Goal: Information Seeking & Learning: Compare options

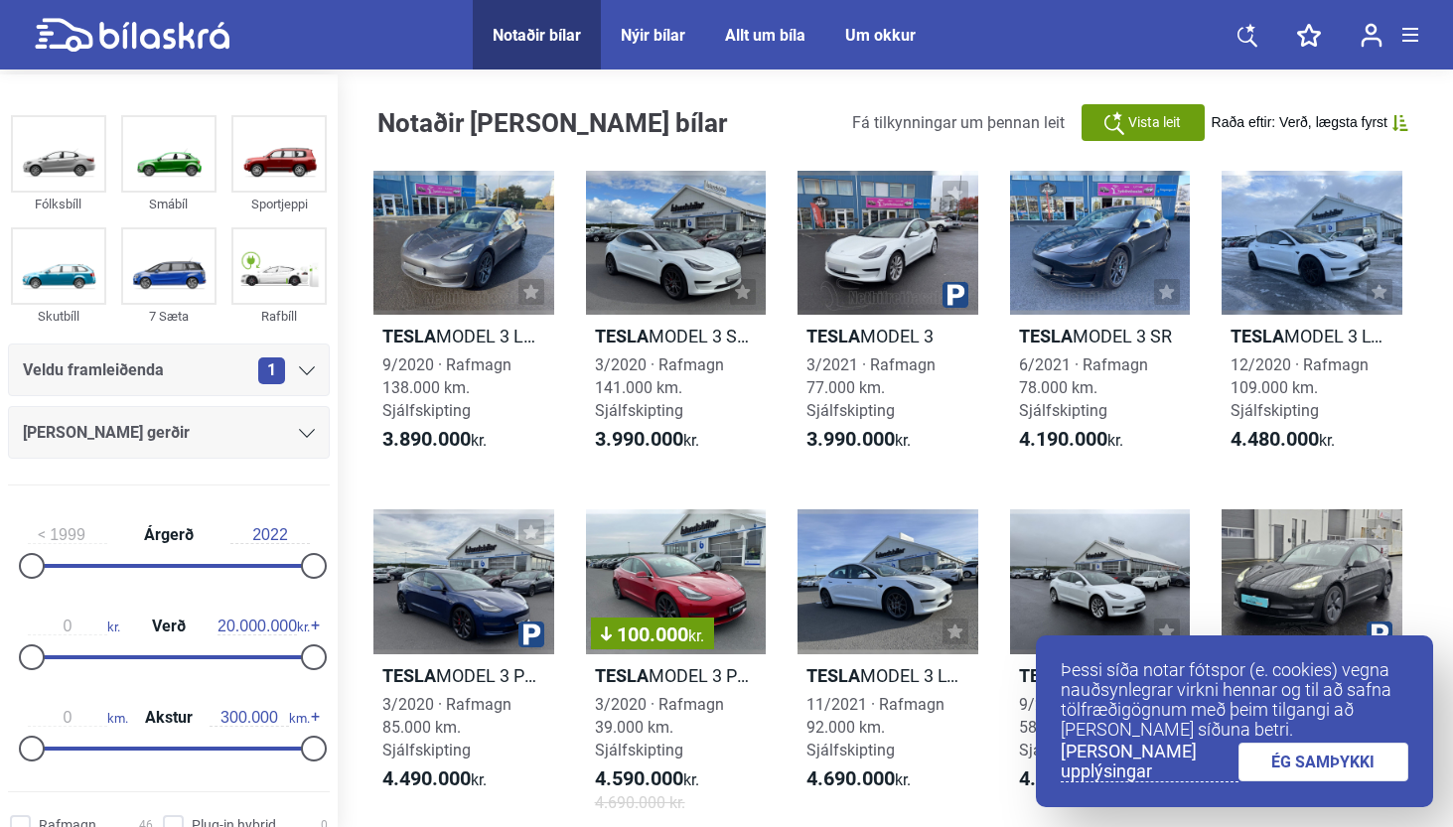
click at [1303, 757] on link "ÉG SAMÞYKKI" at bounding box center [1324, 762] width 171 height 39
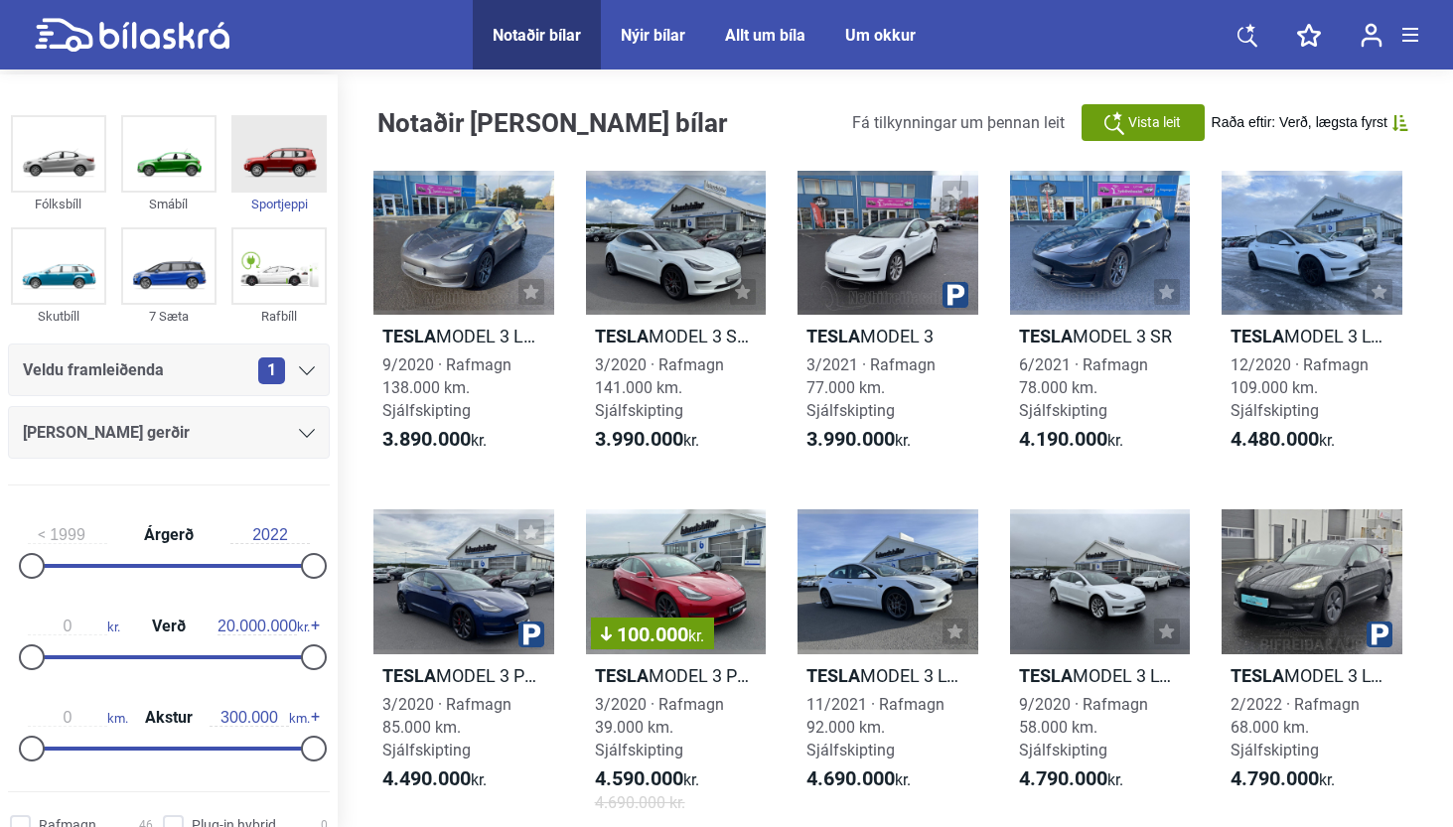
click at [281, 174] on img at bounding box center [278, 153] width 91 height 73
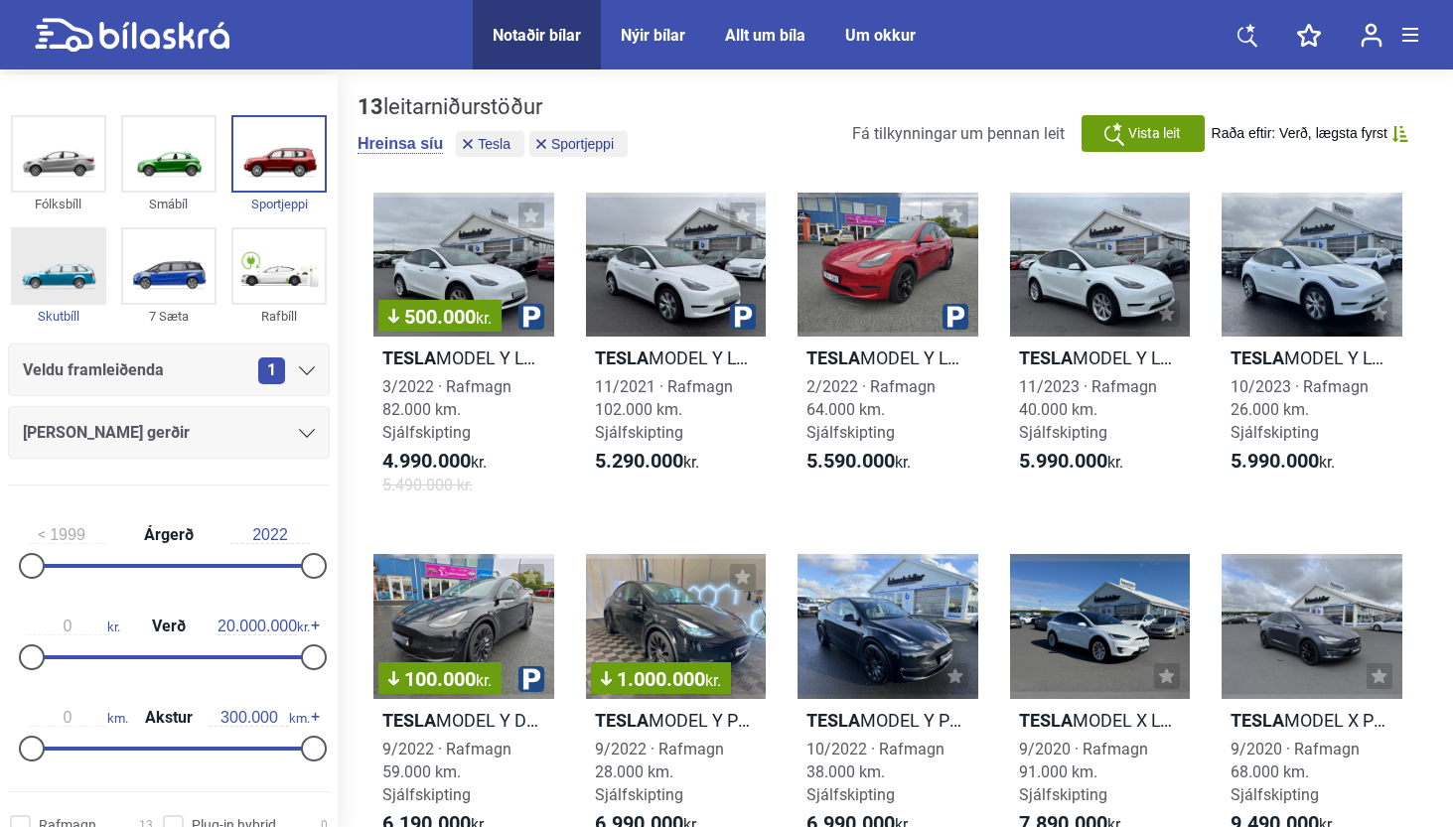
click at [48, 293] on img at bounding box center [58, 265] width 91 height 73
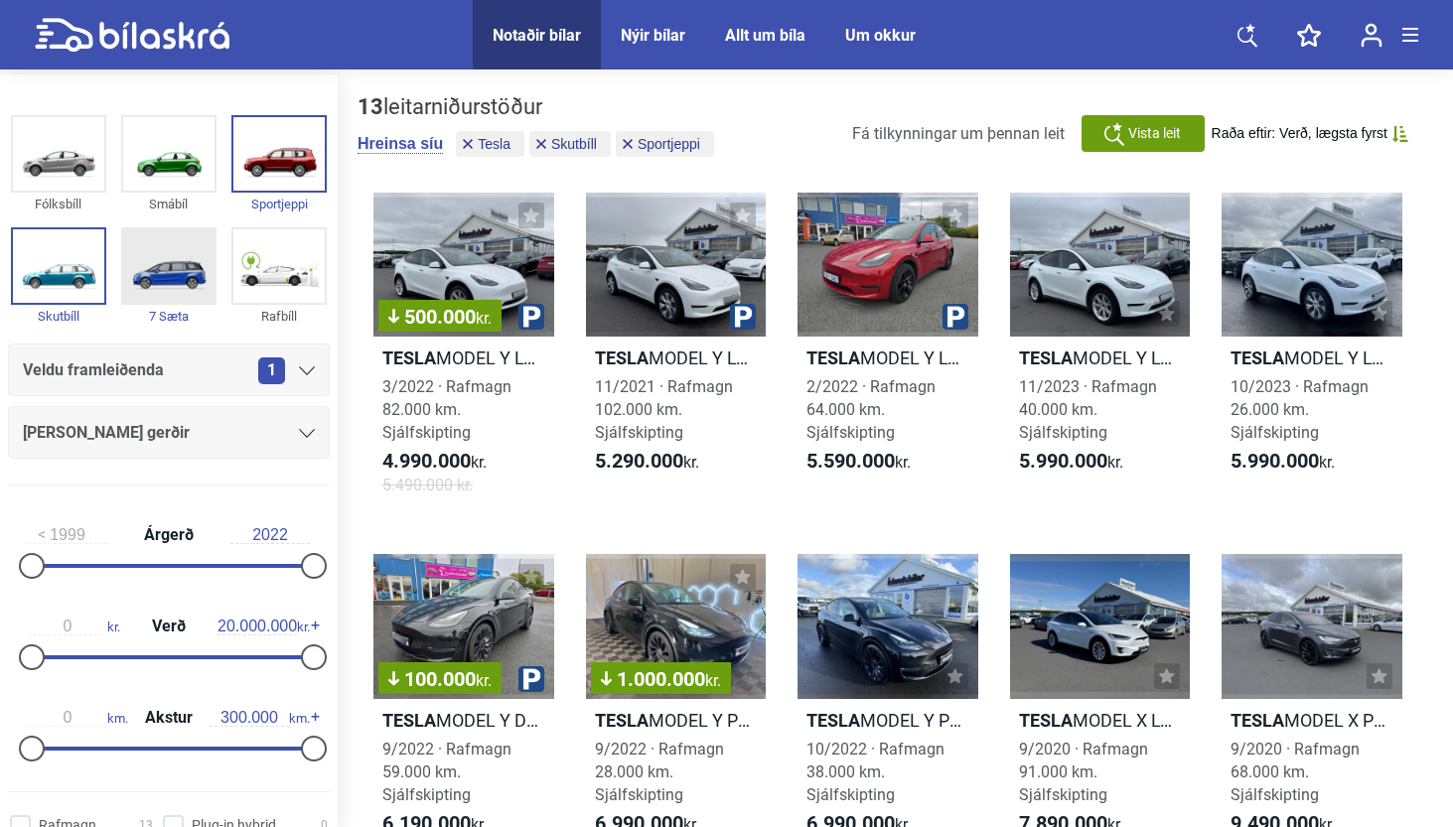
click at [155, 289] on img at bounding box center [168, 265] width 91 height 73
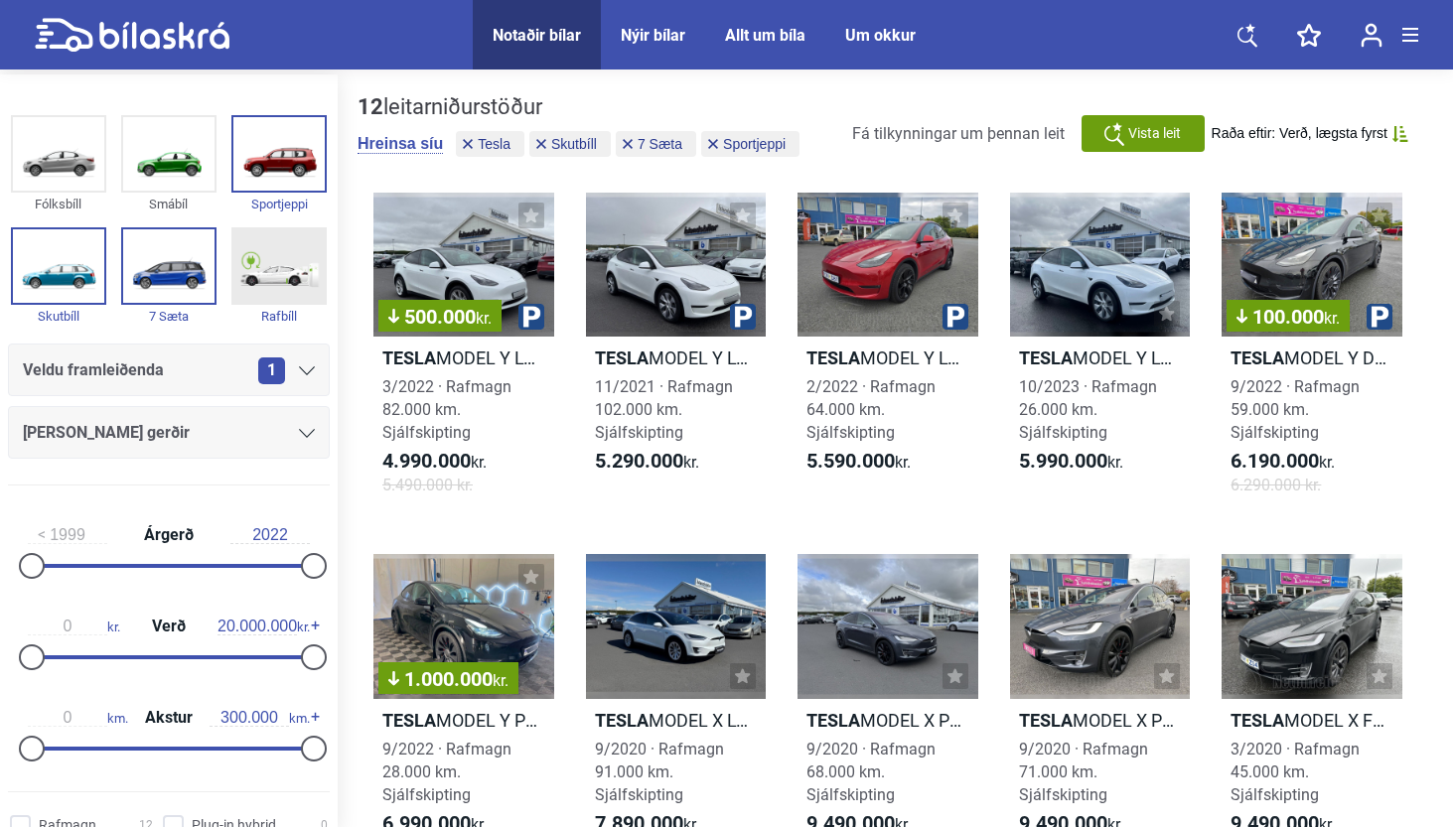
click at [276, 283] on img at bounding box center [278, 265] width 91 height 73
checkbox input "true"
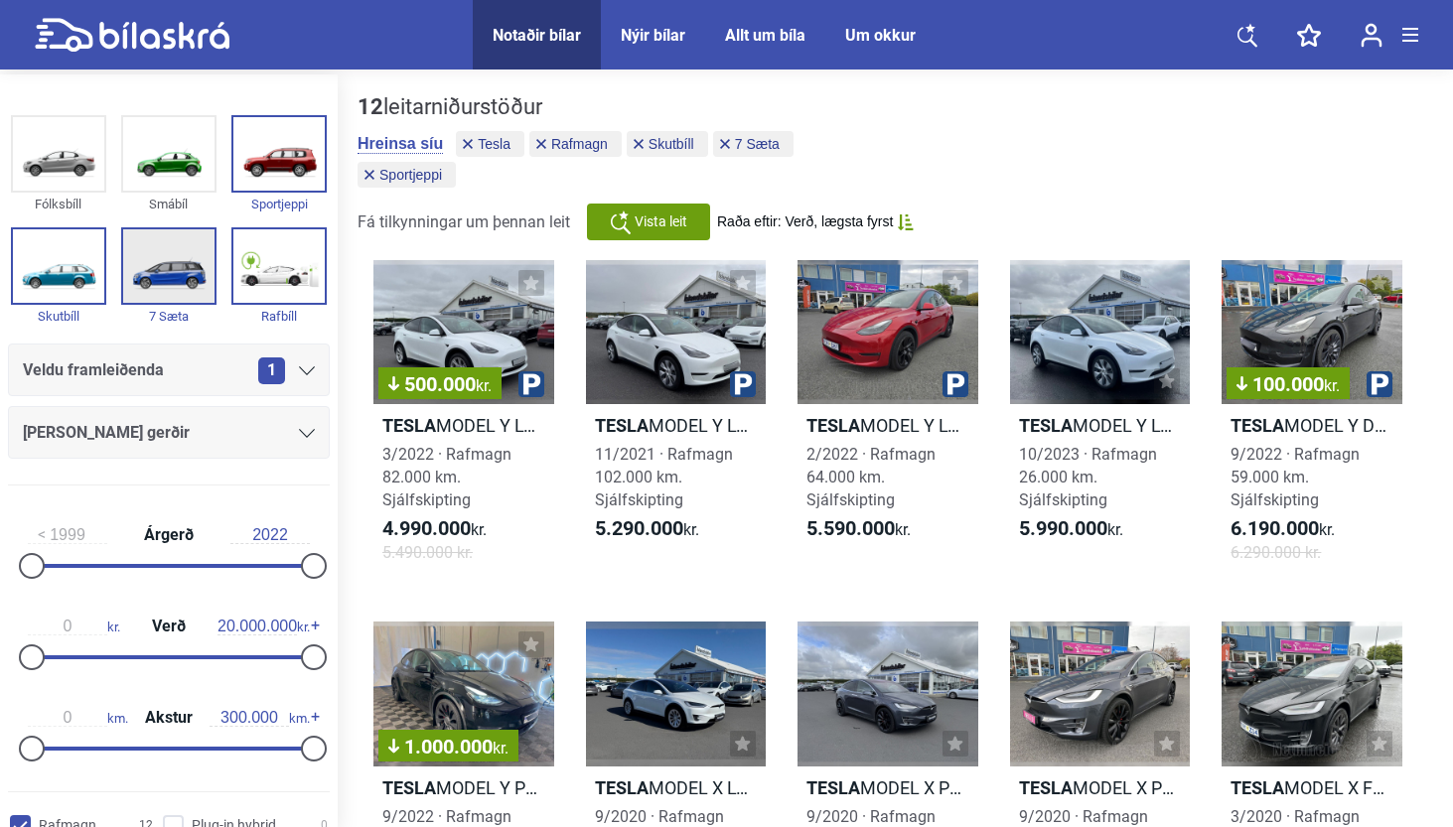
click at [148, 293] on img at bounding box center [168, 265] width 91 height 73
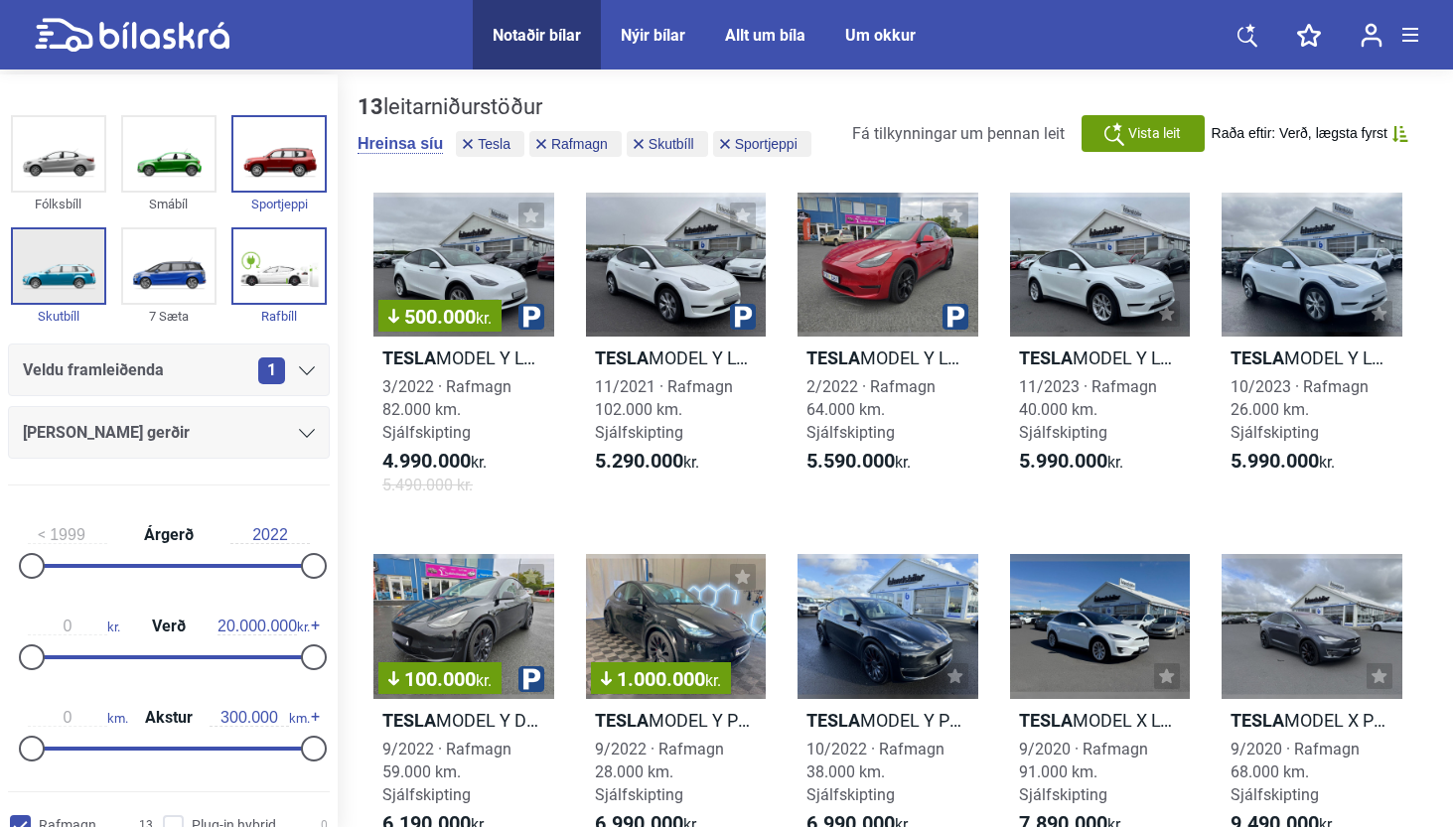
click at [57, 293] on img at bounding box center [58, 265] width 91 height 73
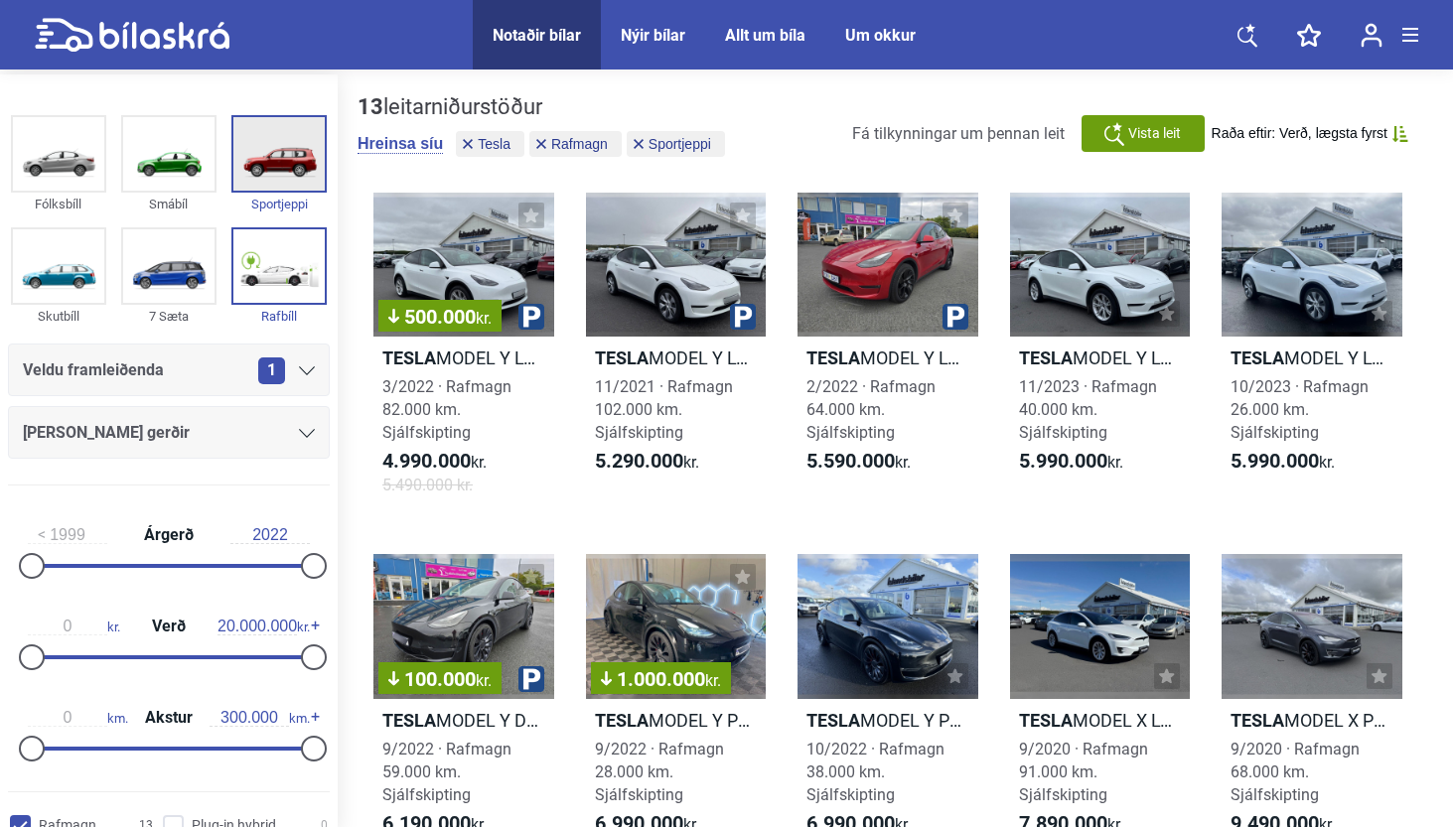
click at [233, 175] on img at bounding box center [278, 153] width 91 height 73
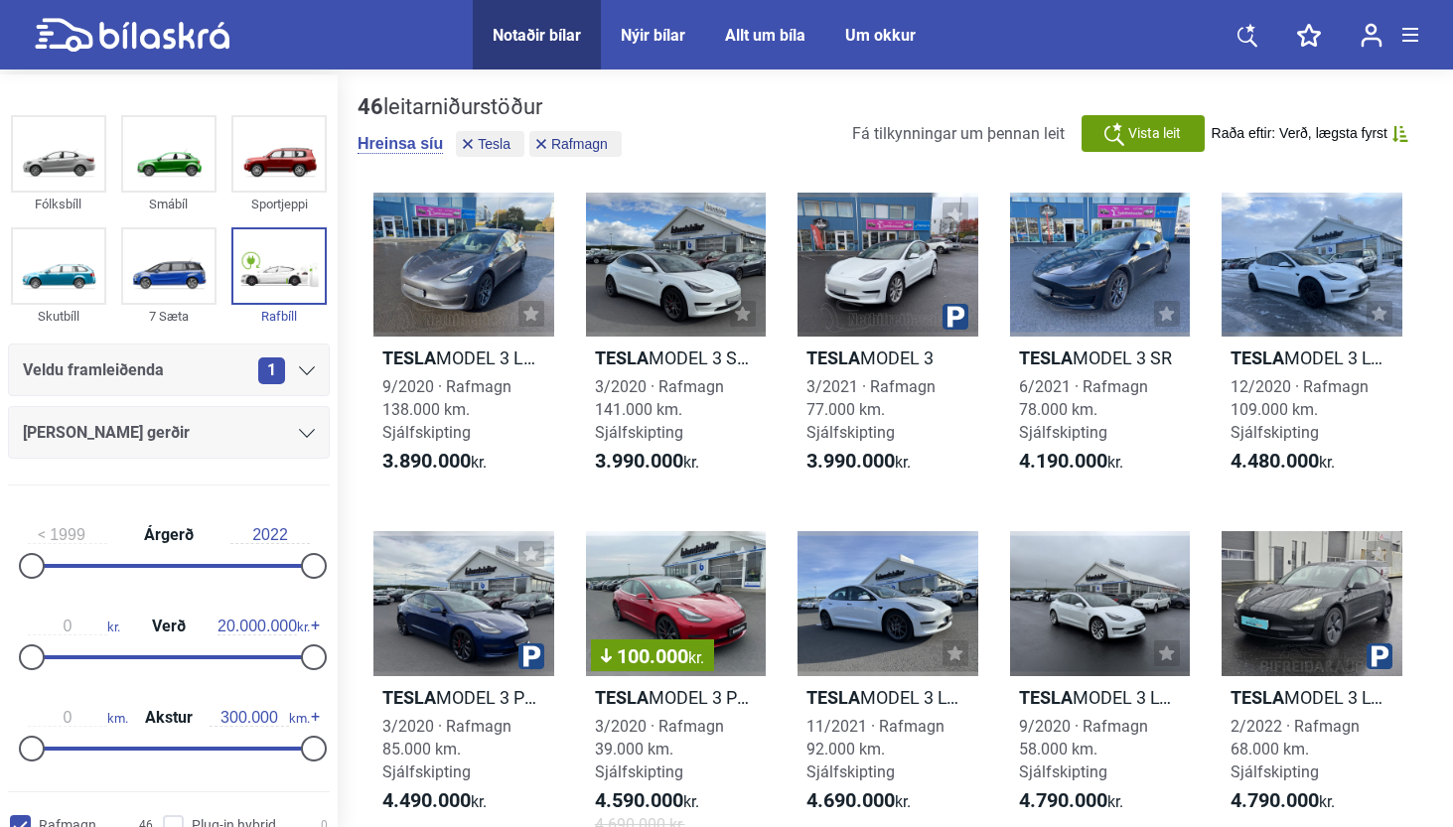
scroll to position [75, 0]
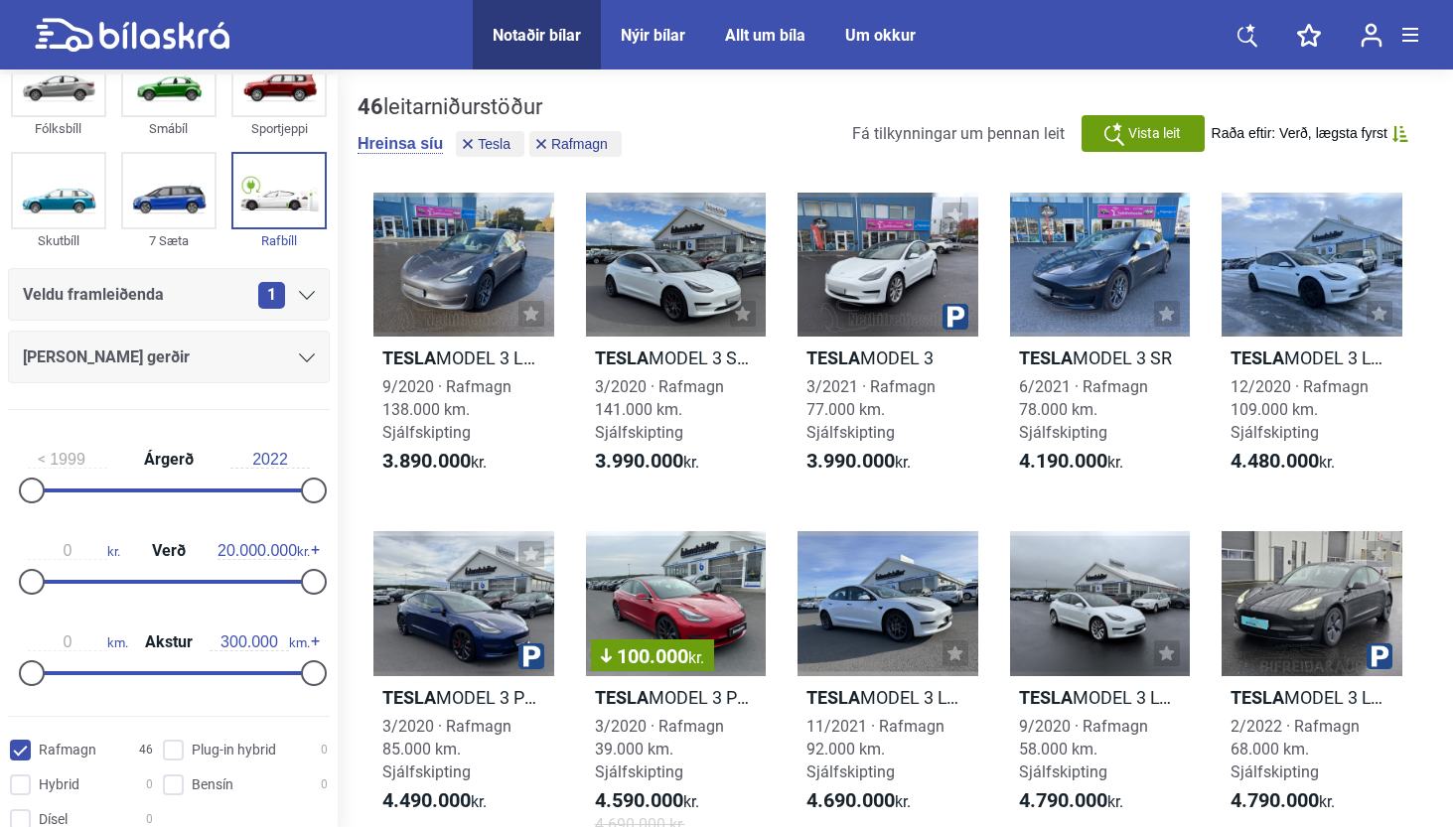
click at [85, 349] on span "[PERSON_NAME] gerðir" at bounding box center [106, 358] width 167 height 28
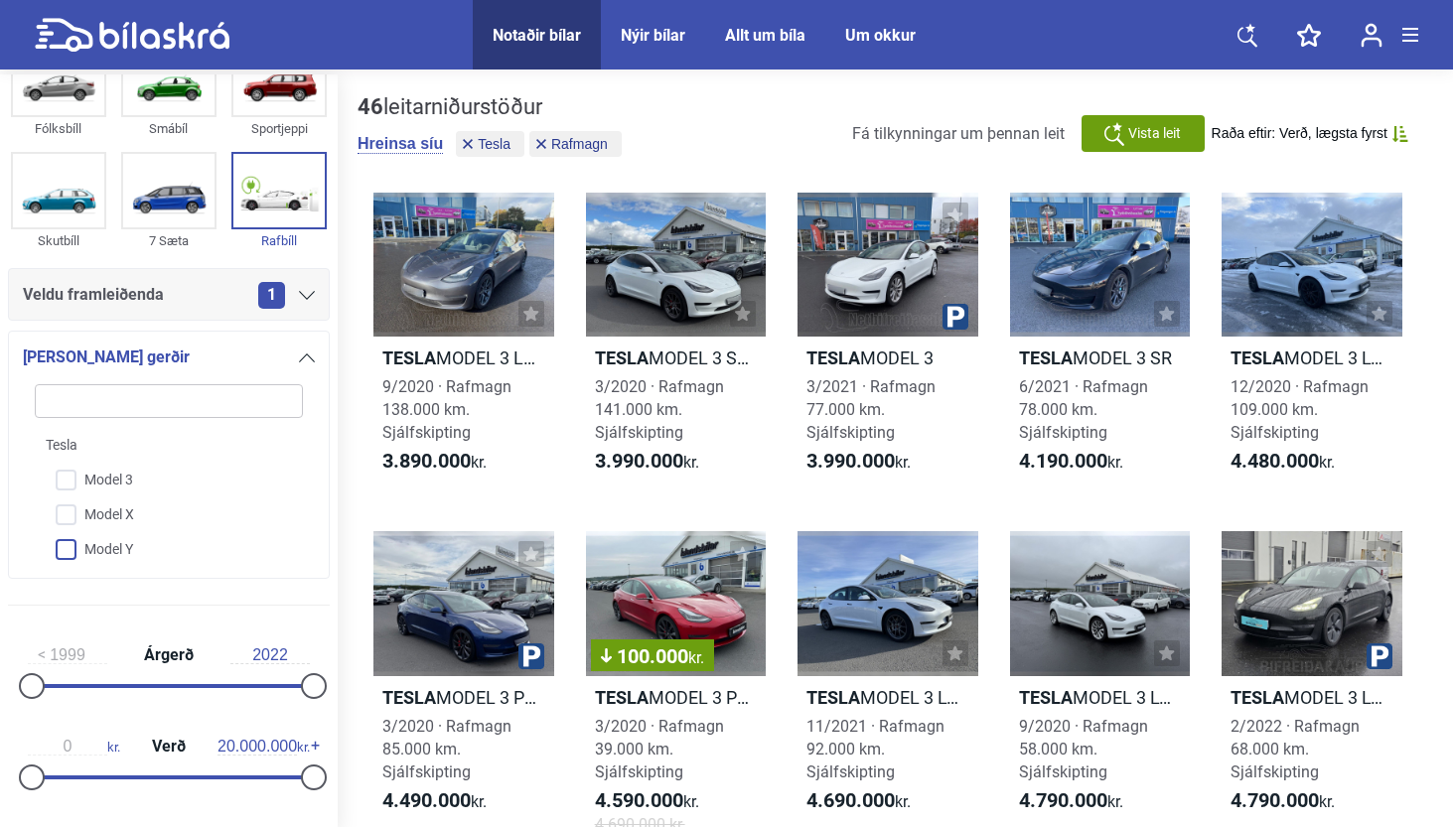
click at [114, 563] on input "Model Y" at bounding box center [156, 550] width 270 height 35
checkbox input "true"
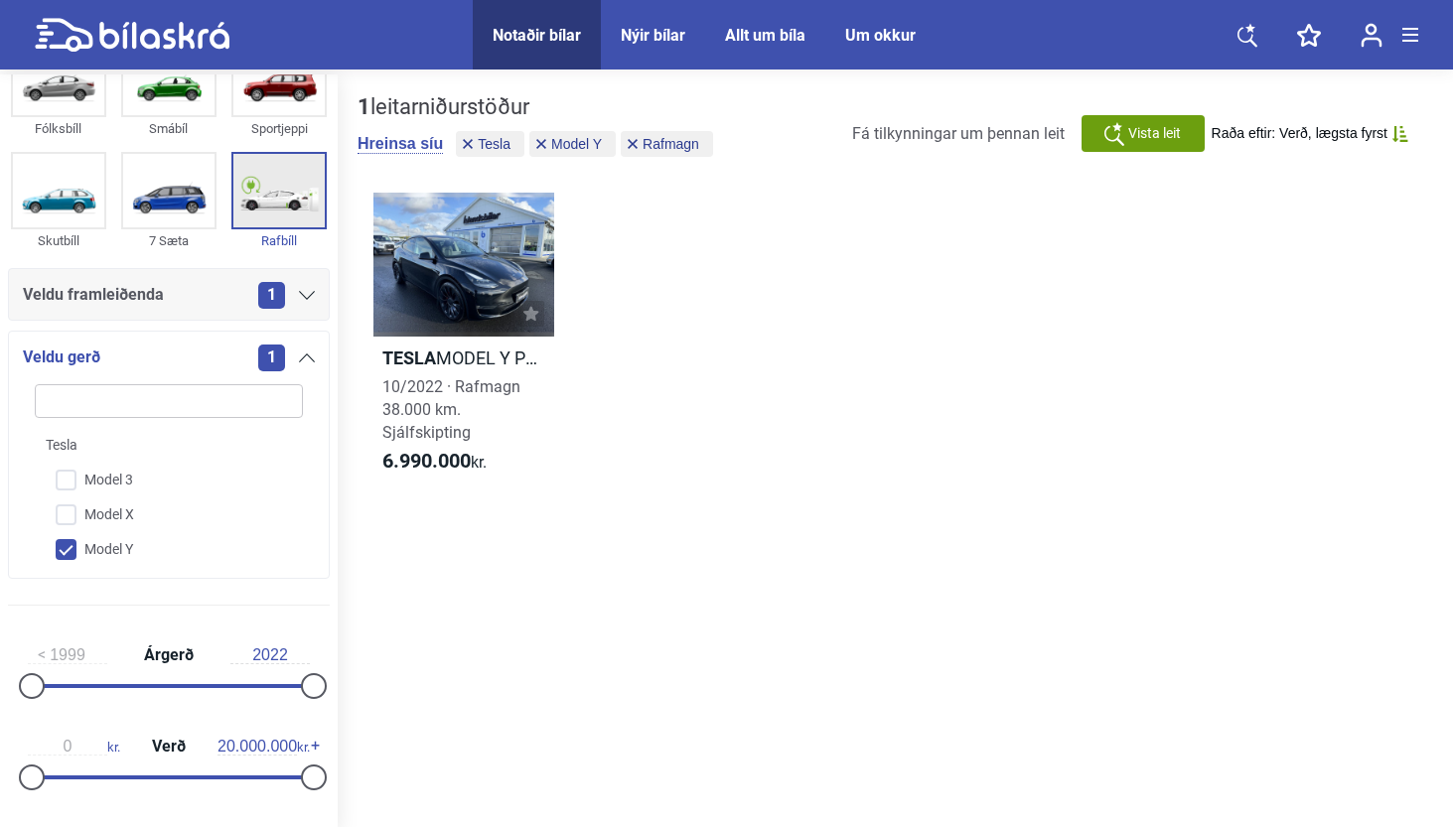
click at [271, 206] on img at bounding box center [278, 190] width 91 height 73
checkbox input "false"
click at [690, 248] on div "Tesla MODEL Y PERFORMANCE 10/2022 · Rafmagn 38.000 km. Sjálfskipting 6.990.000 …" at bounding box center [896, 342] width 1076 height 339
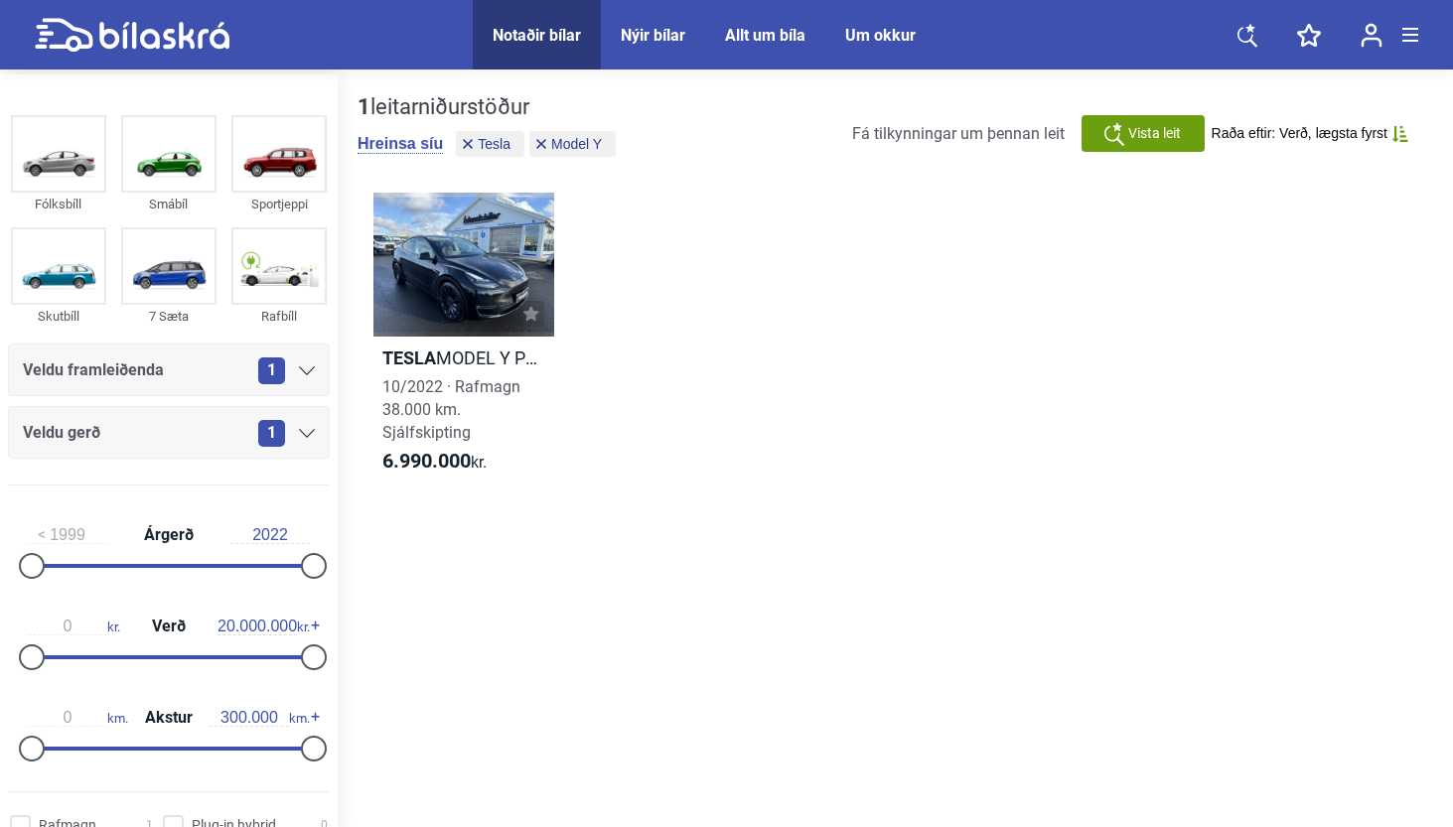
click at [293, 438] on div "1" at bounding box center [286, 433] width 57 height 27
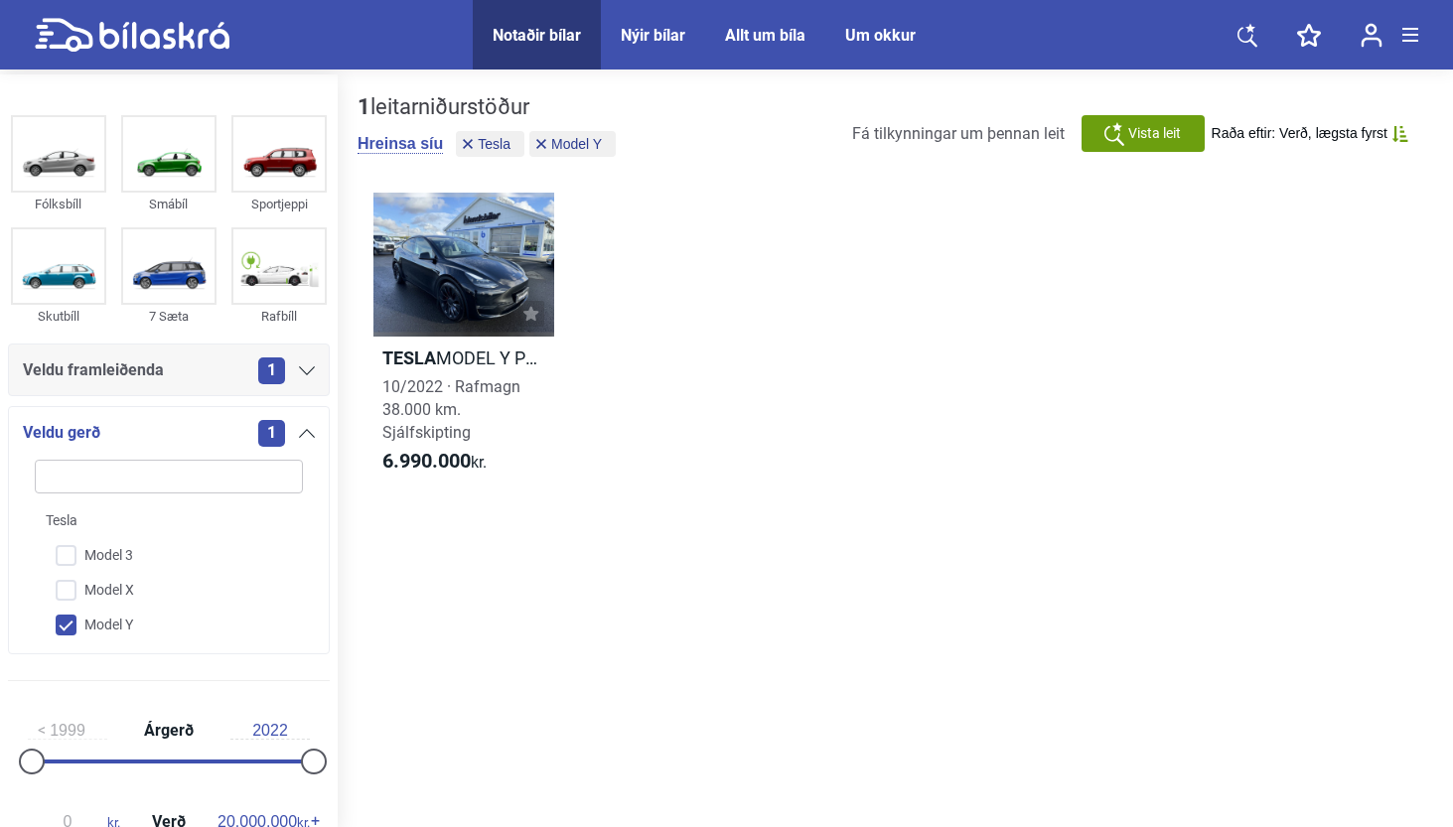
click at [70, 626] on input "Model Y" at bounding box center [156, 626] width 270 height 35
checkbox input "false"
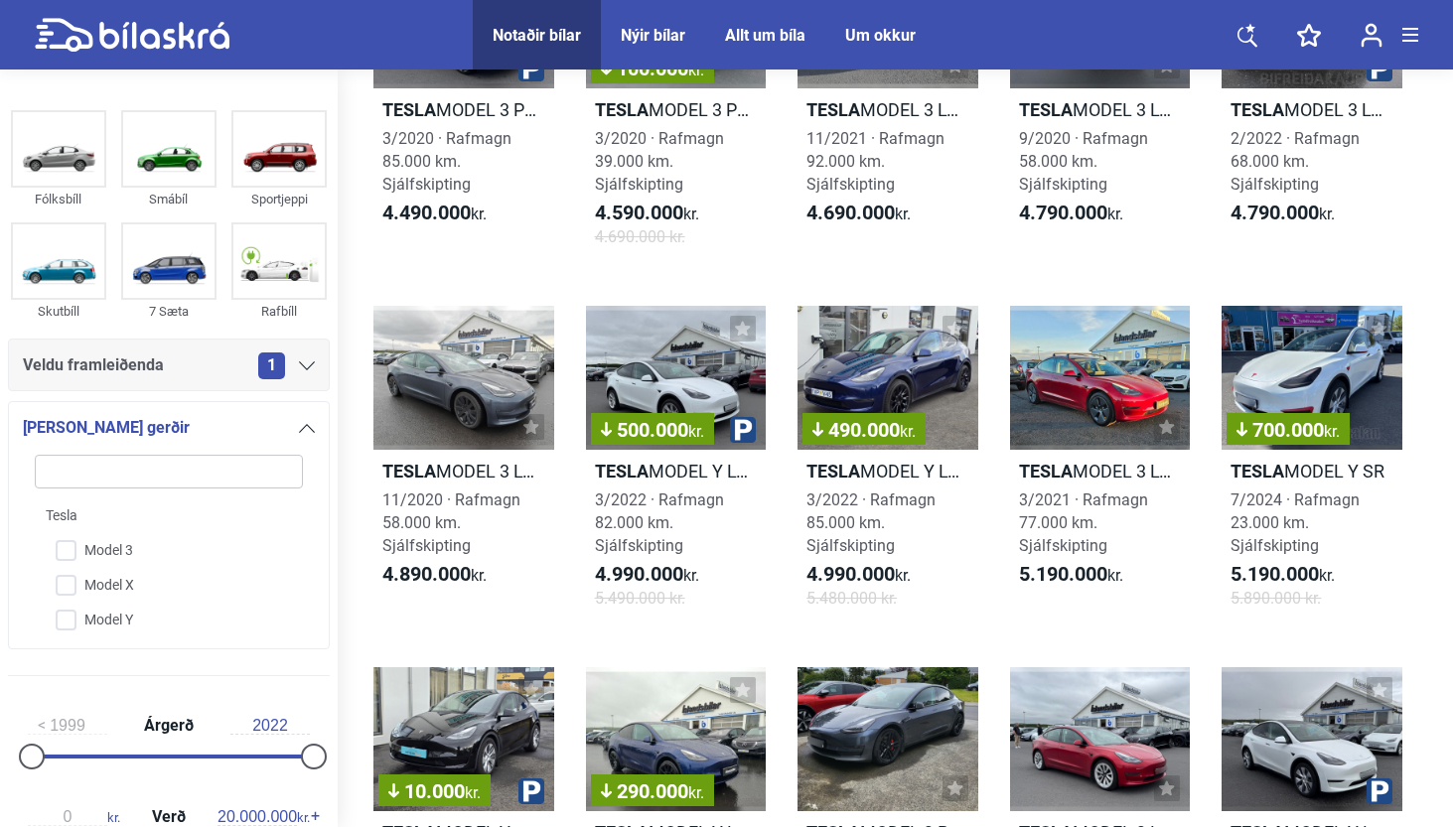
scroll to position [585, 0]
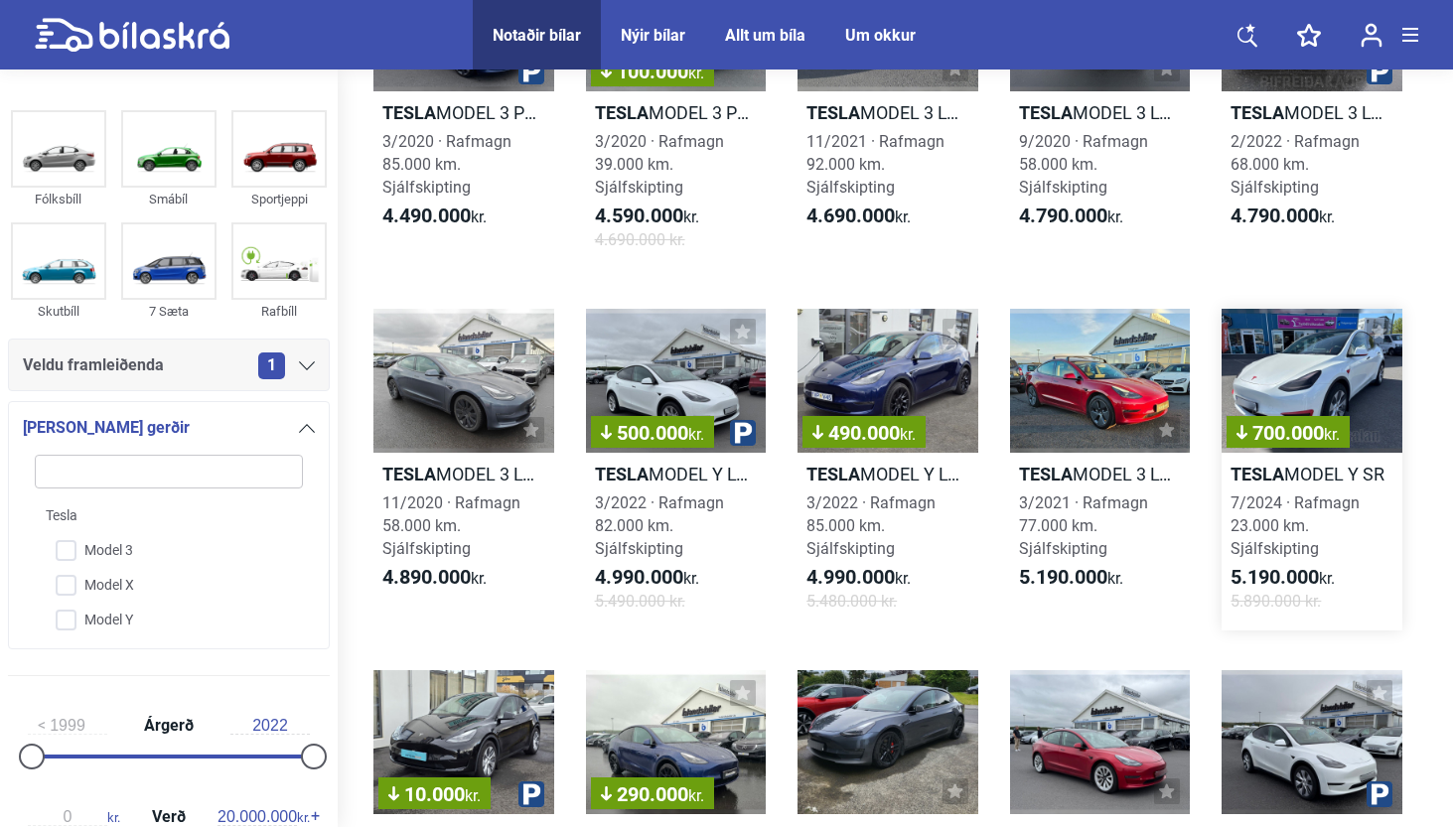
click at [1291, 378] on div "700.000 kr." at bounding box center [1312, 381] width 181 height 144
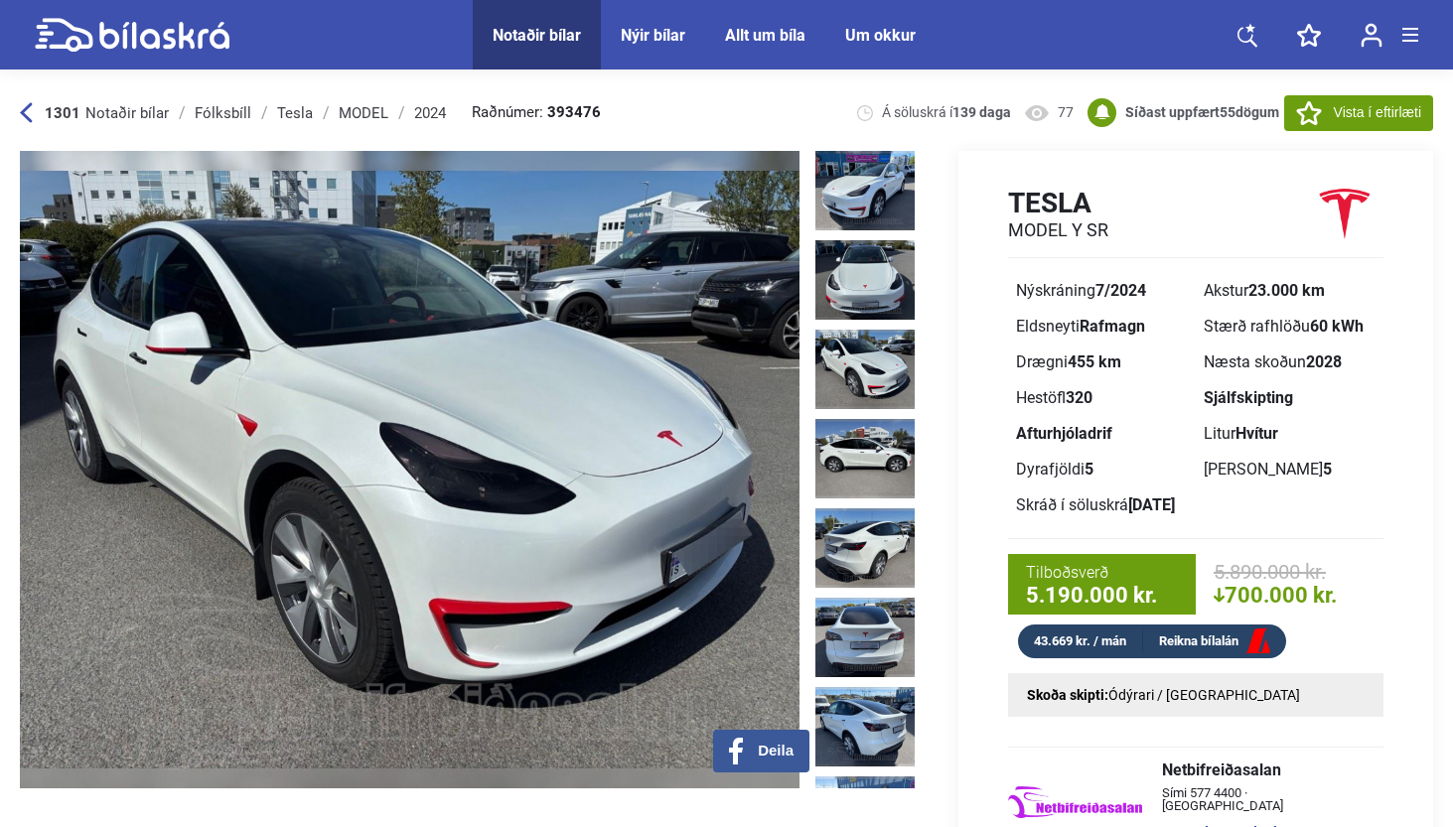
click at [835, 364] on img at bounding box center [864, 369] width 99 height 79
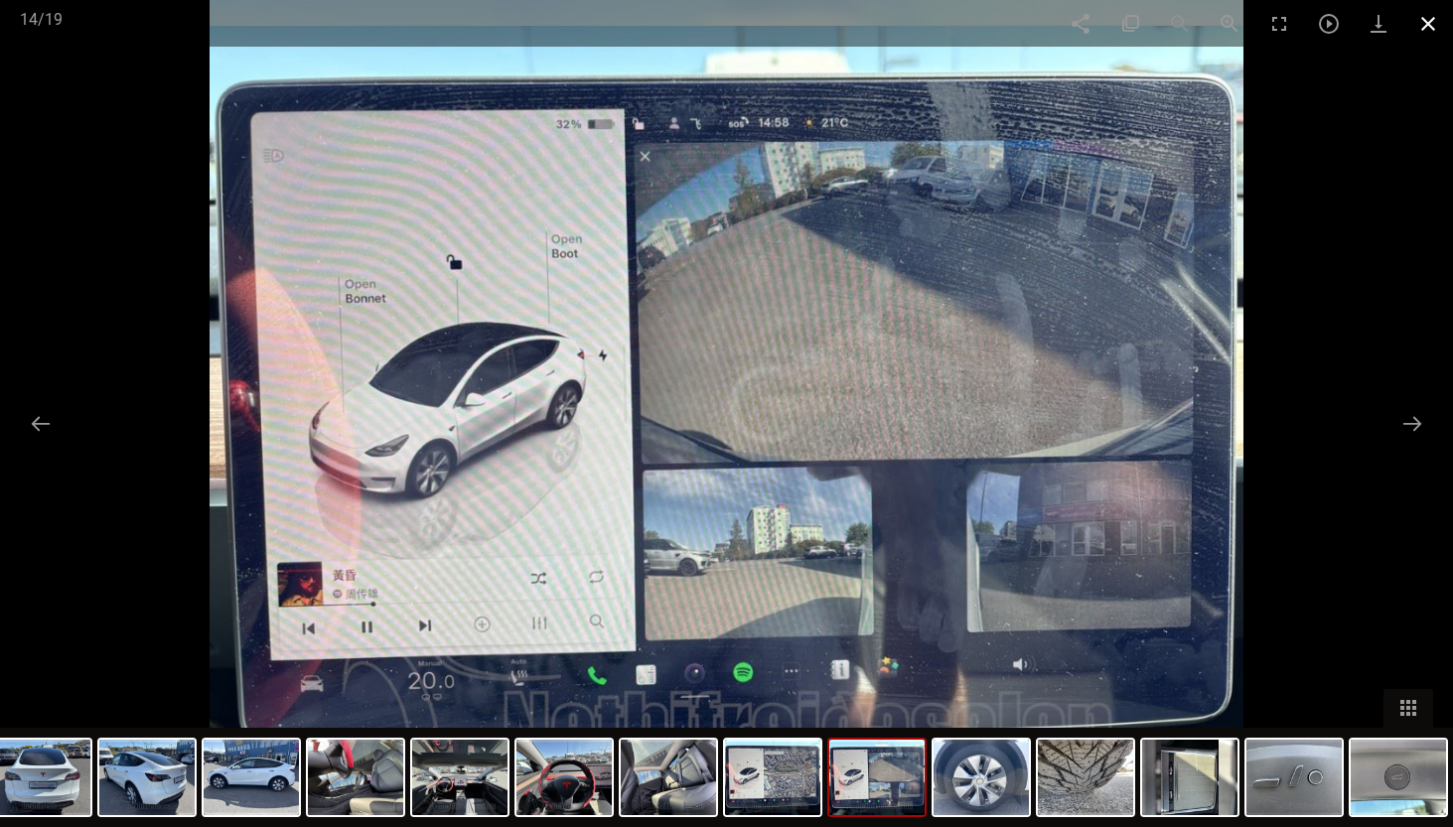
click at [1426, 34] on span at bounding box center [1428, 23] width 50 height 47
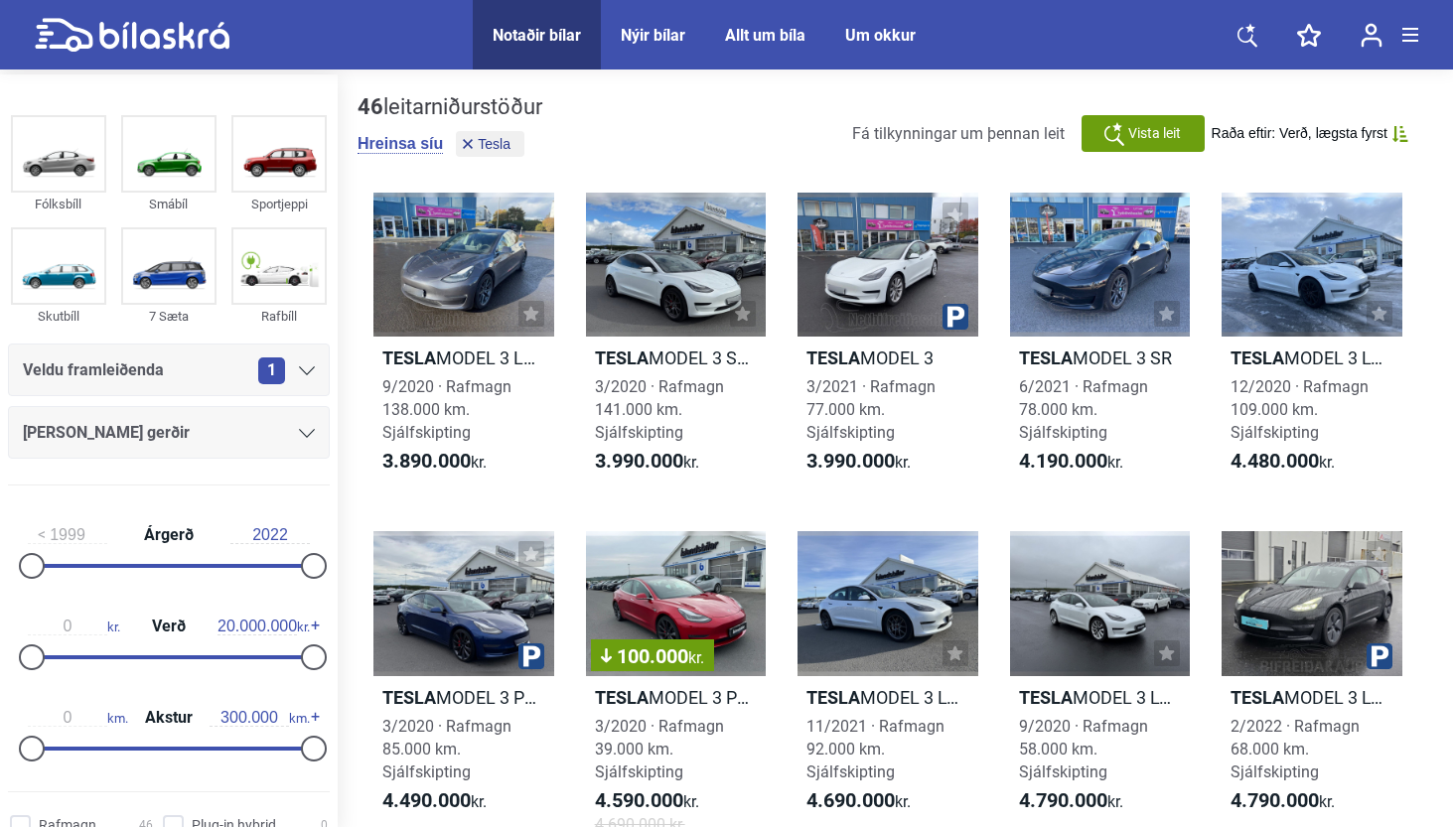
click at [135, 18] on icon at bounding box center [132, 35] width 195 height 35
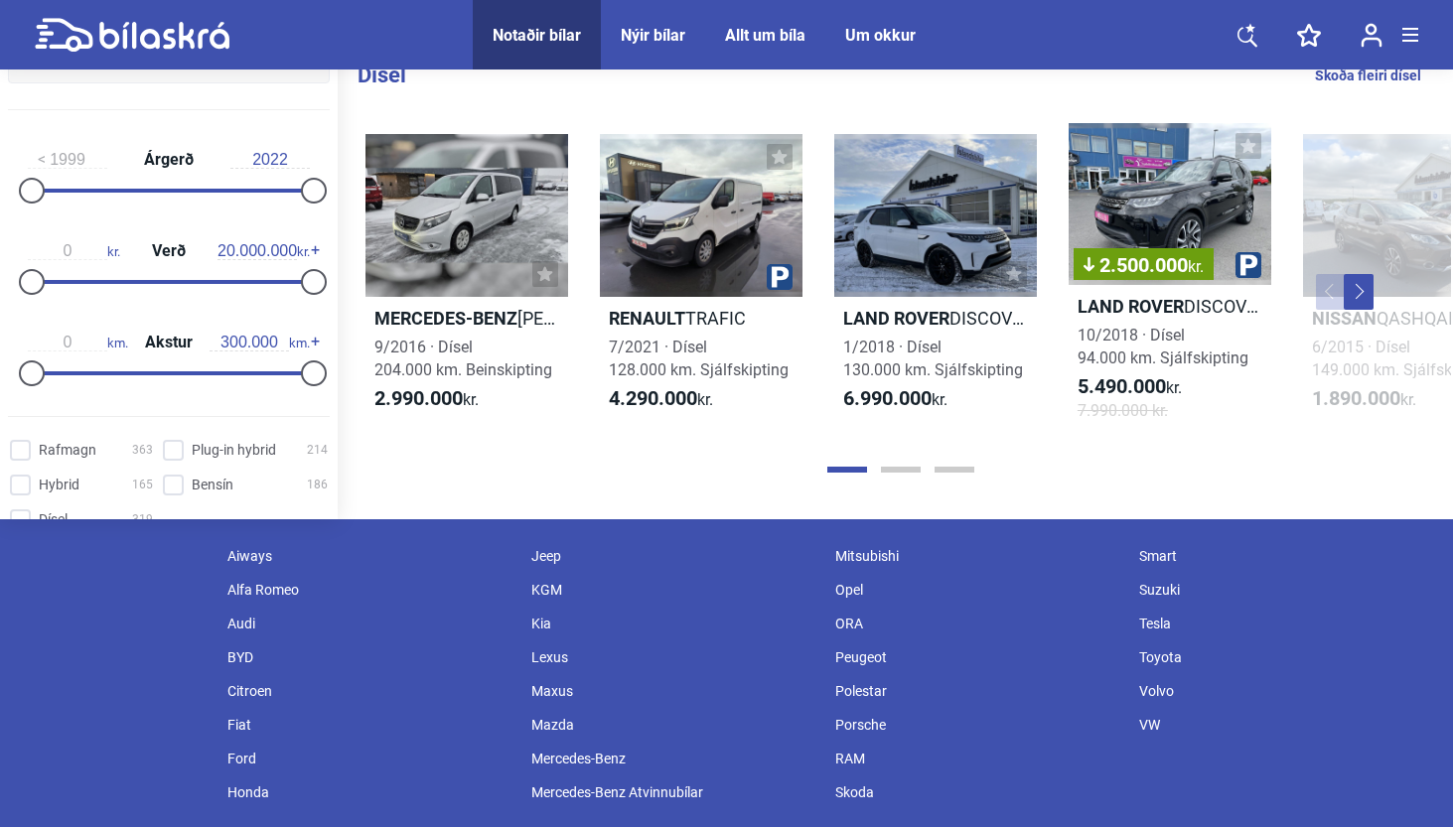
scroll to position [2268, 0]
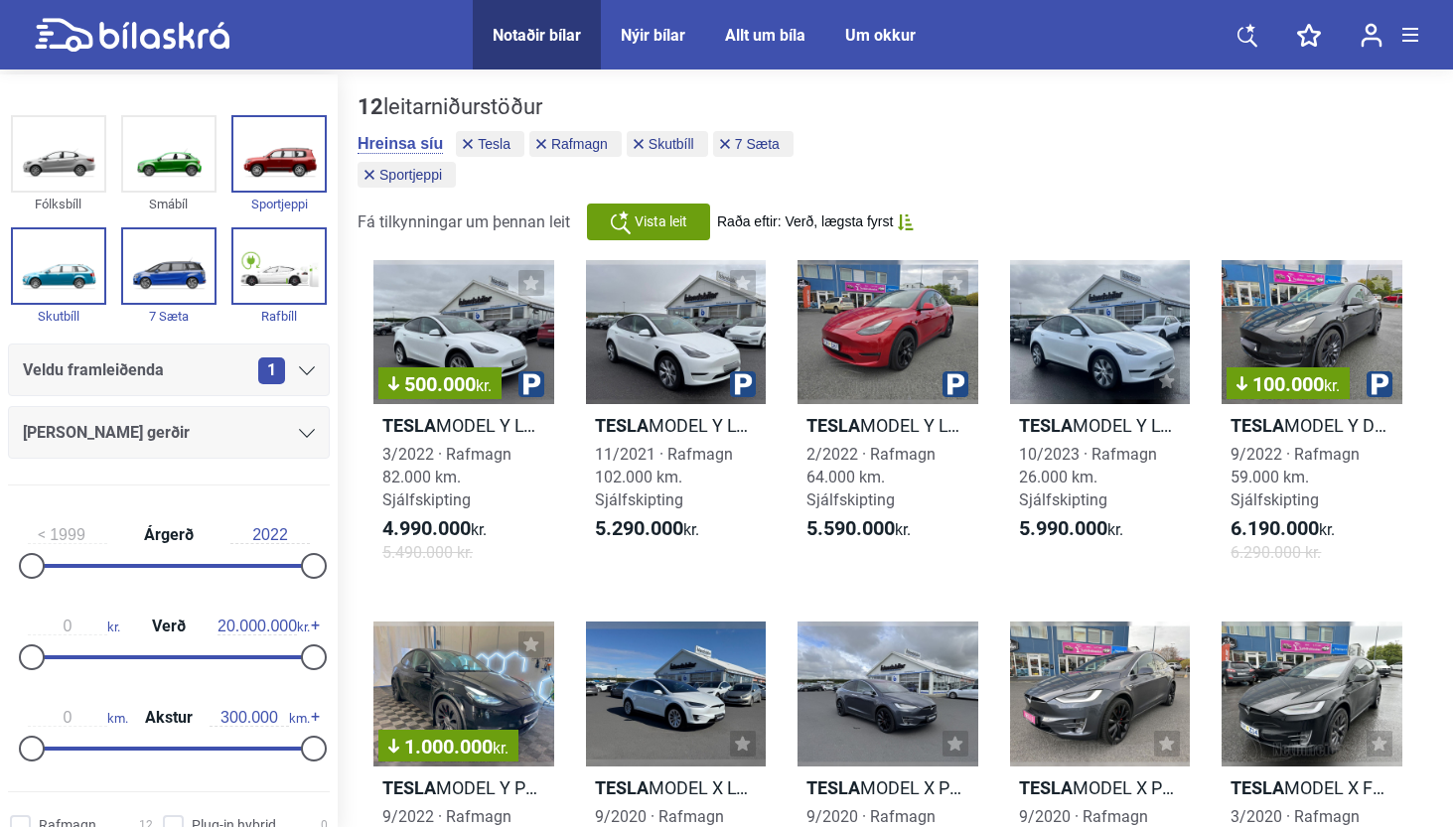
checkbox input "false"
